Goal: Transaction & Acquisition: Purchase product/service

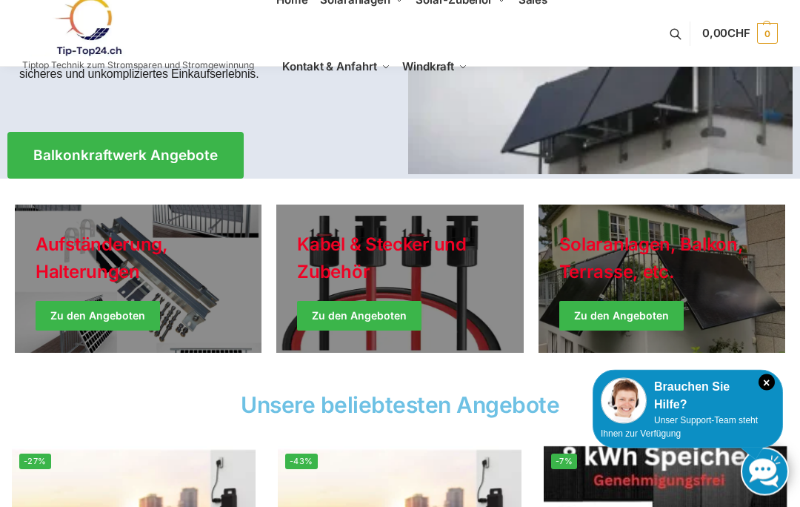
scroll to position [267, 0]
click at [81, 149] on span "Balkonkraftwerk Angebote" at bounding box center [125, 155] width 184 height 14
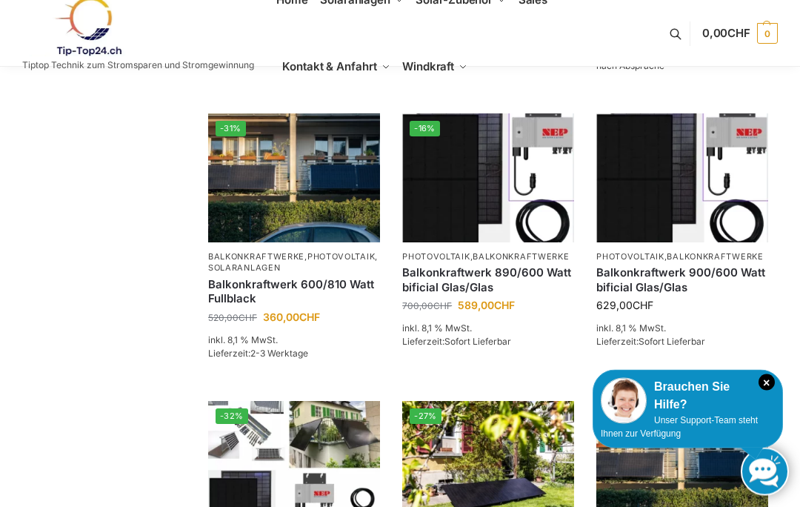
scroll to position [614, 0]
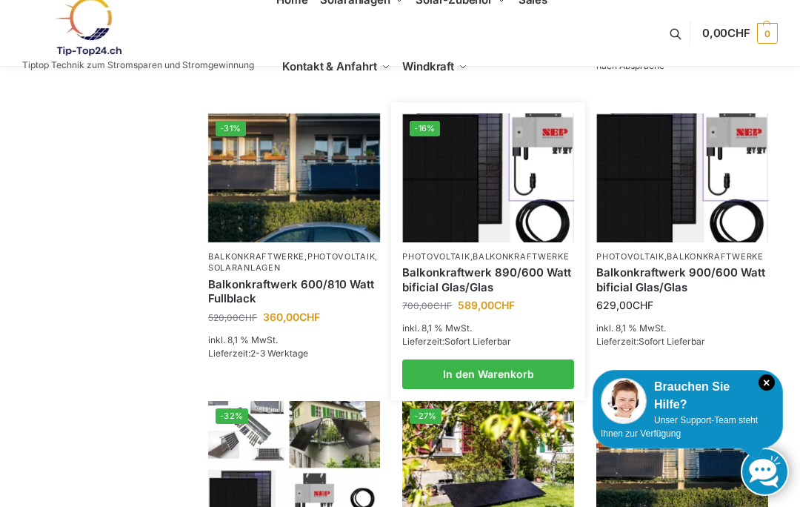
click at [428, 271] on link "Balkonkraftwerk 890/600 Watt bificial Glas/Glas" at bounding box center [488, 279] width 172 height 29
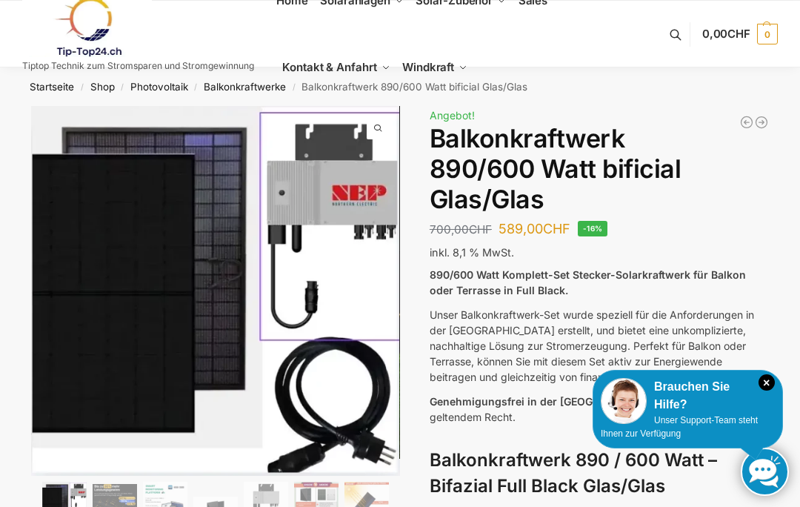
click at [162, 254] on img at bounding box center [273, 348] width 484 height 484
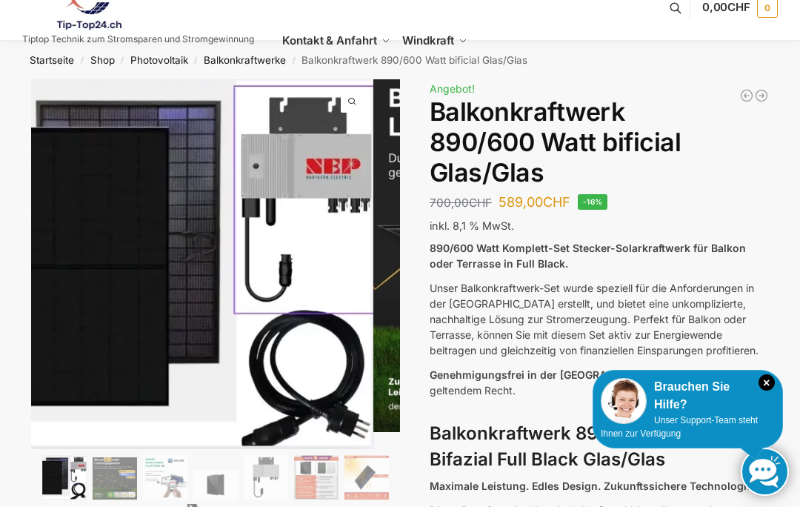
scroll to position [30, 0]
